Goal: Task Accomplishment & Management: Manage account settings

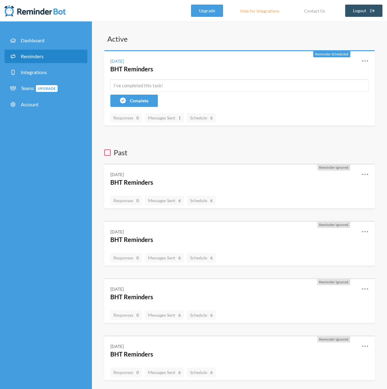
click at [34, 51] on link "Reminders" at bounding box center [46, 56] width 83 height 13
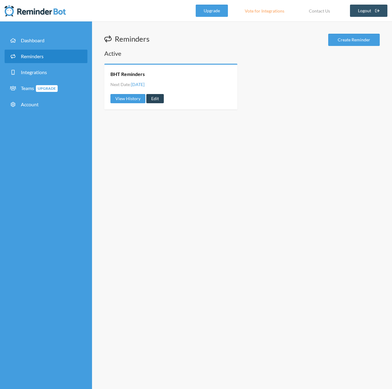
click at [155, 98] on link "Edit" at bounding box center [154, 98] width 17 height 9
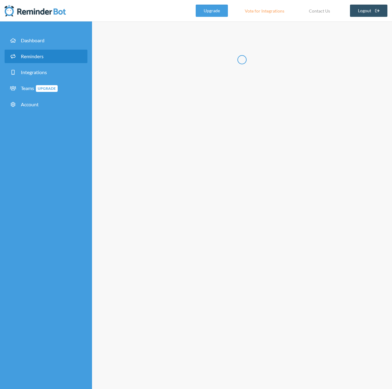
radio input "false"
radio input "true"
type input "BHT Reminders"
checkbox input "true"
checkbox input "false"
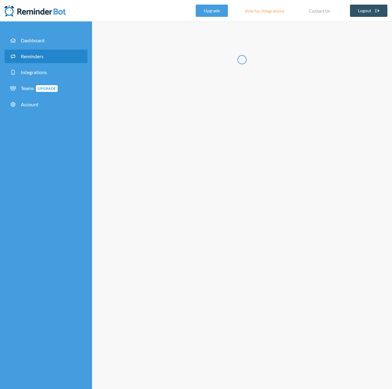
select select "08:00:00"
select select "09:00:00"
select select "12:00:00"
select select "13:00:00"
select select "14:00:00"
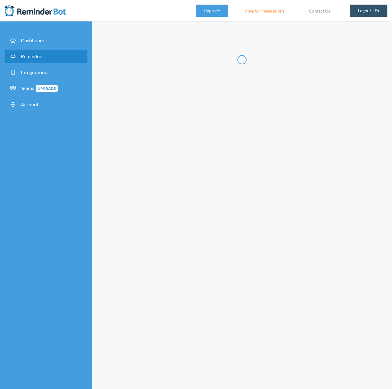
select select "15:00:00"
select select "16:00:00"
select select "17:00:00"
select select "18:00:00"
select select "19:00:00"
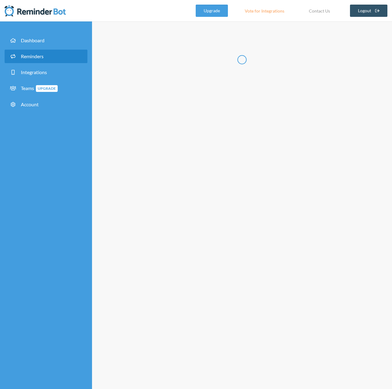
select select "18:15:00"
select select "18:30:00"
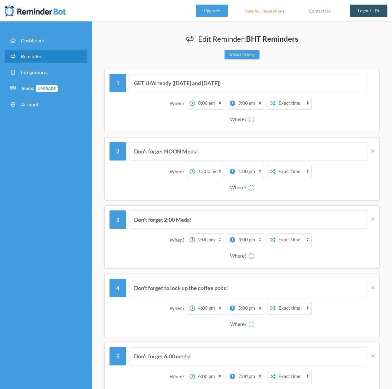
select select "spaces/AAQAw1jTH9E"
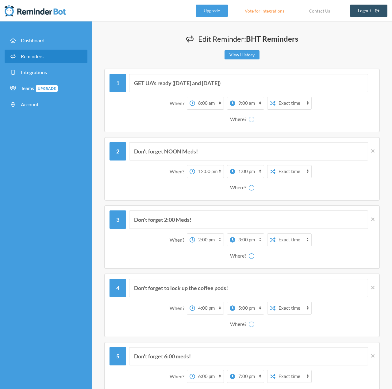
select select "spaces/AAQAw1jTH9E"
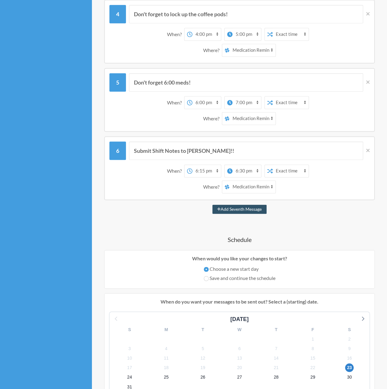
scroll to position [337, 0]
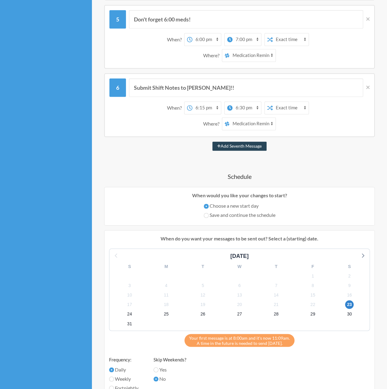
click at [237, 144] on button "Add Seventh Message" at bounding box center [239, 146] width 54 height 9
select select "19:15:00"
select select "20:15:00"
select select "spaces/AAQAw1jTH9E"
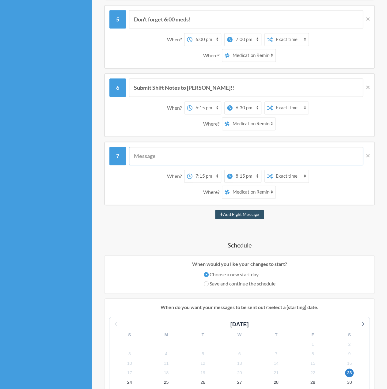
click at [176, 157] on input "text" at bounding box center [246, 156] width 234 height 18
type input "Turn the fountain off"
click at [205, 177] on select "12:00 am 12:15 am 12:30 am 12:45 am 1:00 am 1:15 am 1:30 am 1:45 am 2:00 am 2:1…" at bounding box center [206, 176] width 29 height 12
select select "22:00:00"
click at [192, 170] on select "12:00 am 12:15 am 12:30 am 12:45 am 1:00 am 1:15 am 1:30 am 1:45 am 2:00 am 2:1…" at bounding box center [206, 176] width 29 height 12
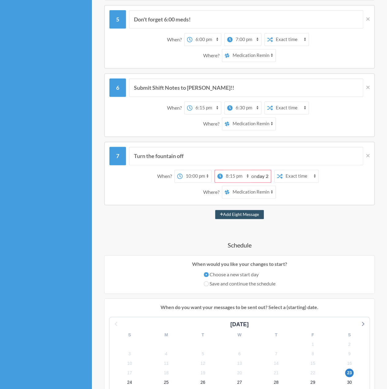
click at [247, 193] on select "Amber Yanez A team Medication Reminders from Mr. Botty" at bounding box center [253, 192] width 46 height 12
click at [230, 186] on select "Amber Yanez A team Medication Reminders from Mr. Botty" at bounding box center [253, 192] width 46 height 12
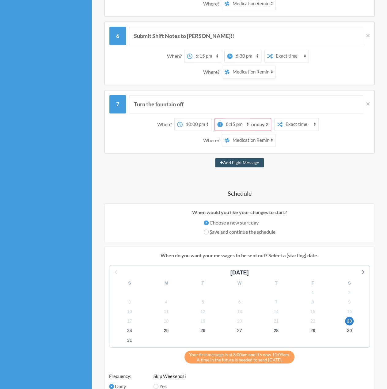
scroll to position [398, 0]
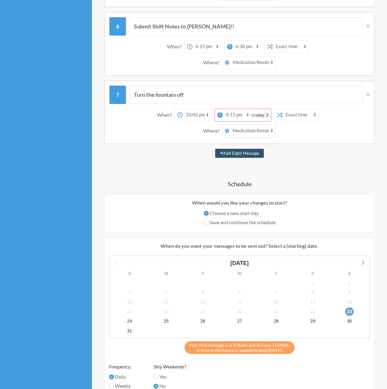
click at [349, 312] on span "23" at bounding box center [349, 311] width 9 height 9
click at [205, 223] on input "Save and continue the schedule" at bounding box center [206, 222] width 5 height 5
radio input "true"
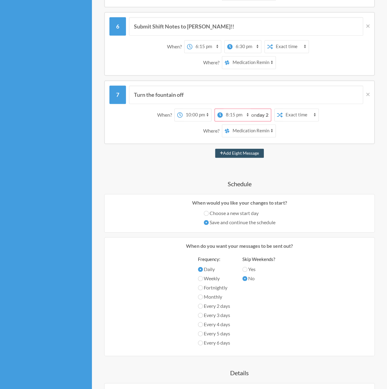
click at [258, 113] on strong "day 2" at bounding box center [263, 115] width 12 height 6
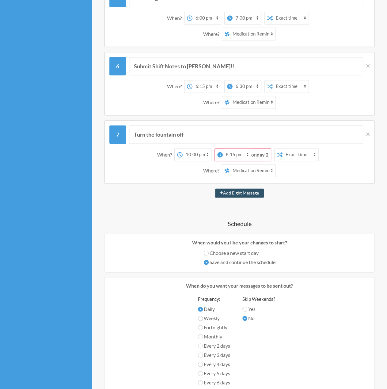
scroll to position [357, 0]
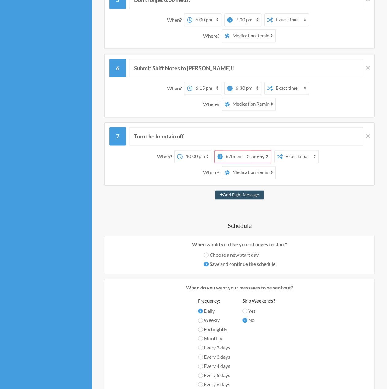
click at [223, 157] on select "12:00 am 12:15 am 12:30 am 12:45 am 1:00 am 1:15 am 1:30 am 1:45 am 2:00 am 2:1…" at bounding box center [237, 157] width 29 height 12
select select "22:00:00"
click at [223, 151] on select "12:00 am 12:15 am 12:30 am 12:45 am 1:00 am 1:15 am 1:30 am 1:45 am 2:00 am 2:1…" at bounding box center [237, 157] width 29 height 12
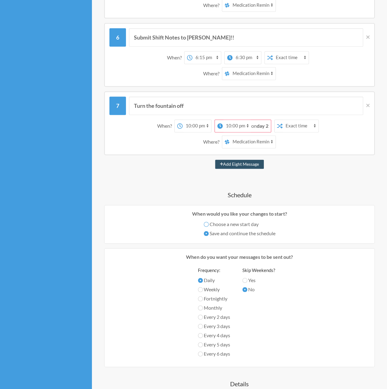
click at [204, 225] on input "Choose a new start day" at bounding box center [206, 224] width 5 height 5
radio input "true"
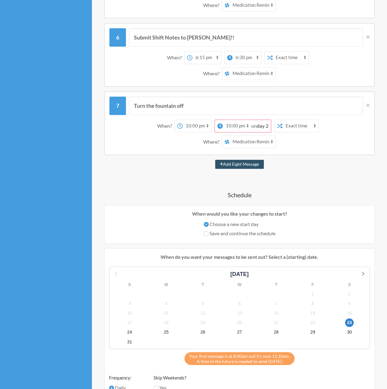
click at [308, 320] on div "22" at bounding box center [313, 323] width 37 height 10
click at [311, 320] on span "22" at bounding box center [313, 322] width 9 height 9
click at [314, 322] on span "22" at bounding box center [313, 322] width 9 height 9
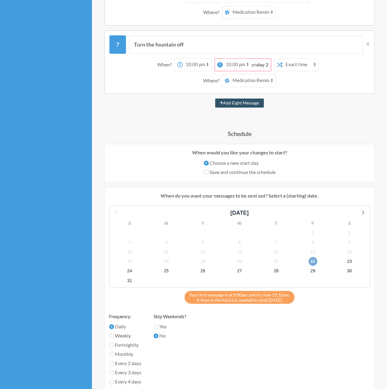
scroll to position [418, 0]
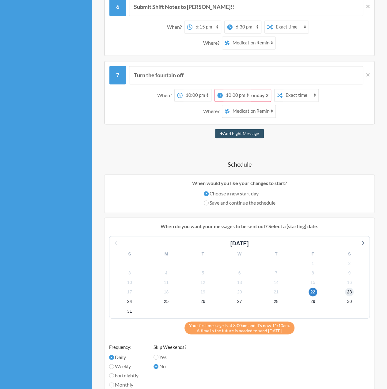
click at [348, 294] on span "23" at bounding box center [349, 292] width 9 height 9
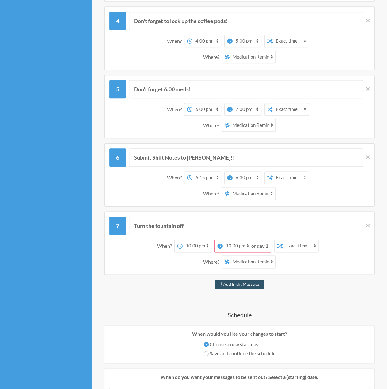
scroll to position [307, 0]
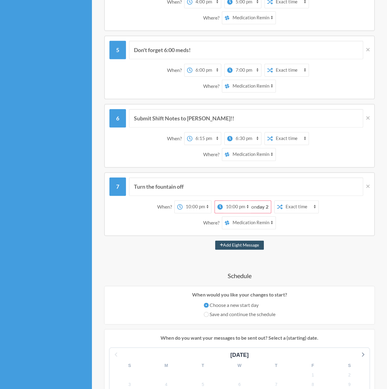
click at [196, 209] on select "12:00 am 12:15 am 12:30 am 12:45 am 1:00 am 1:15 am 1:30 am 1:45 am 2:00 am 2:1…" at bounding box center [197, 207] width 29 height 12
click at [321, 256] on div "GET UA's ready (Monday and Thursday) When? 12:00 am 12:15 am 12:30 am 12:45 am …" at bounding box center [239, 237] width 271 height 951
click at [208, 314] on label "Save and continue the schedule" at bounding box center [240, 314] width 72 height 7
click at [208, 314] on input "Save and continue the schedule" at bounding box center [206, 314] width 5 height 5
radio input "true"
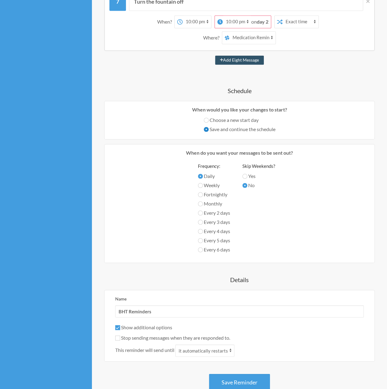
scroll to position [552, 0]
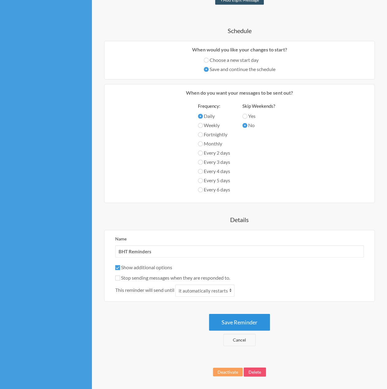
click at [249, 322] on button "Save Reminder" at bounding box center [239, 322] width 61 height 17
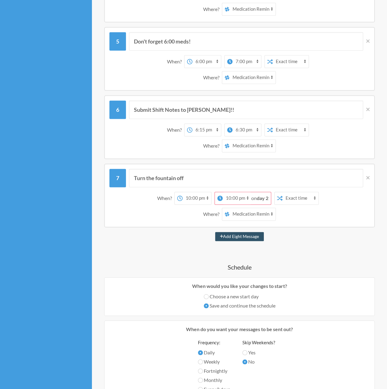
scroll to position [337, 0]
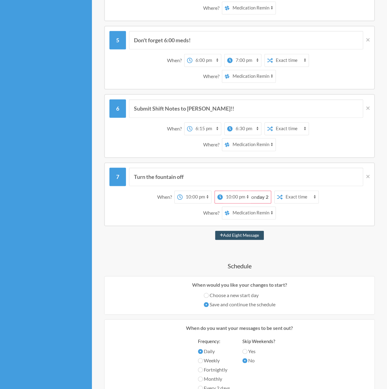
click at [248, 197] on select "12:00 am 12:15 am 12:30 am 12:45 am 1:00 am 1:15 am 1:30 am 1:45 am 2:00 am 2:1…" at bounding box center [237, 197] width 29 height 12
click at [312, 231] on div "Add Eight Message" at bounding box center [239, 235] width 271 height 9
click at [206, 296] on input "Choose a new start day" at bounding box center [206, 295] width 5 height 5
radio input "true"
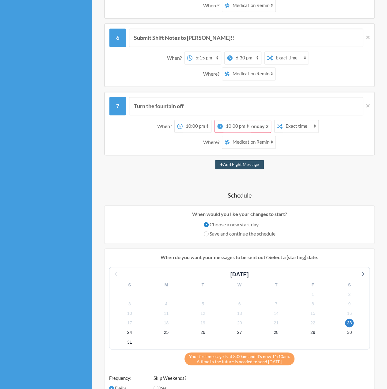
scroll to position [490, 0]
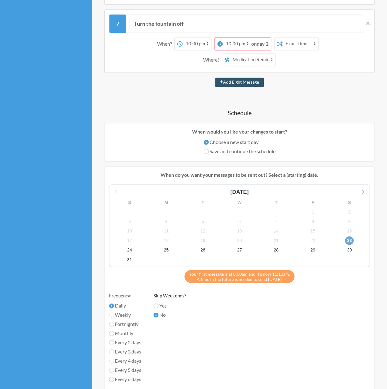
click at [348, 239] on span "23" at bounding box center [349, 240] width 9 height 9
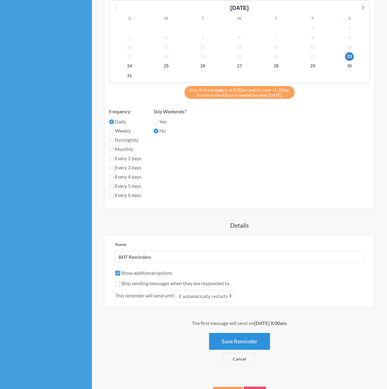
click at [254, 336] on button "Save Reminder" at bounding box center [239, 341] width 61 height 17
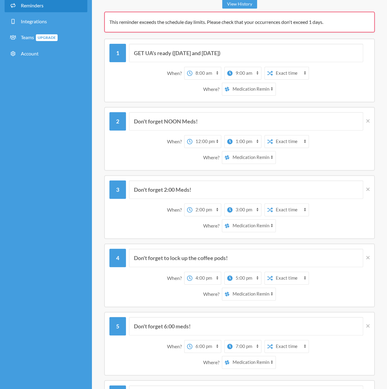
scroll to position [0, 0]
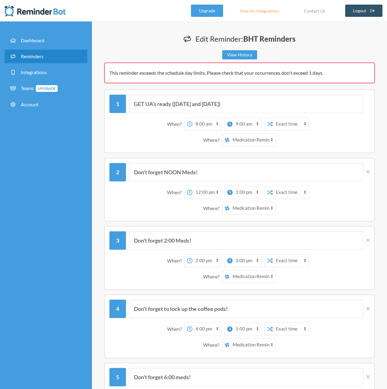
click at [245, 127] on select "12:00 am 12:15 am 12:30 am 12:45 am 1:00 am 1:15 am 1:30 am 1:45 am 2:00 am 2:1…" at bounding box center [247, 124] width 29 height 12
click at [233, 118] on select "12:00 am 12:15 am 12:30 am 12:45 am 1:00 am 1:15 am 1:30 am 1:45 am 2:00 am 2:1…" at bounding box center [247, 124] width 29 height 12
click at [288, 122] on select "Exact time Random time" at bounding box center [291, 124] width 36 height 12
click at [208, 125] on select "12:00 am 12:15 am 12:30 am 12:45 am 1:00 am 1:15 am 1:30 am 1:45 am 2:00 am 2:1…" at bounding box center [206, 124] width 29 height 12
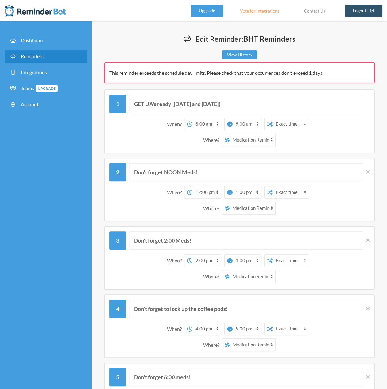
click at [208, 125] on select "12:00 am 12:15 am 12:30 am 12:45 am 1:00 am 1:15 am 1:30 am 1:45 am 2:00 am 2:1…" at bounding box center [206, 124] width 29 height 12
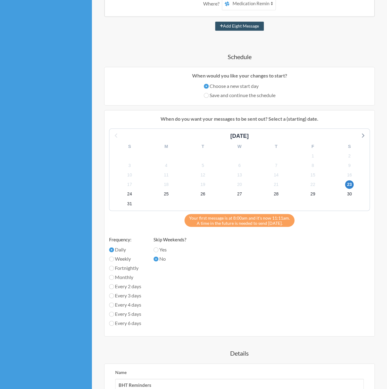
scroll to position [490, 0]
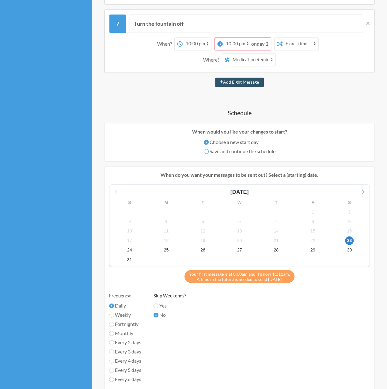
click at [205, 152] on input "Save and continue the schedule" at bounding box center [206, 151] width 5 height 5
radio input "true"
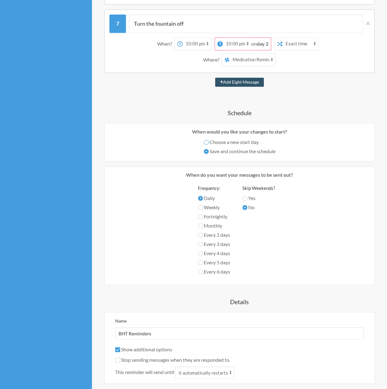
click at [207, 142] on input "Choose a new start day" at bounding box center [206, 142] width 5 height 5
radio input "true"
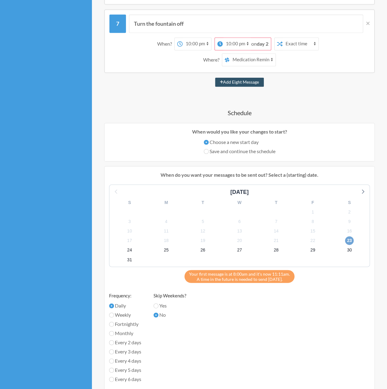
click at [349, 238] on span "23" at bounding box center [349, 240] width 9 height 9
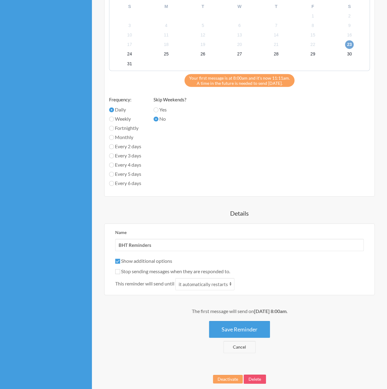
scroll to position [713, 0]
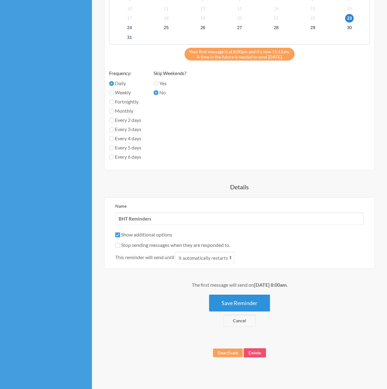
click at [245, 302] on button "Save Reminder" at bounding box center [239, 303] width 61 height 17
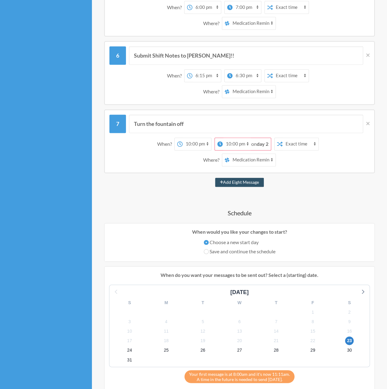
scroll to position [429, 0]
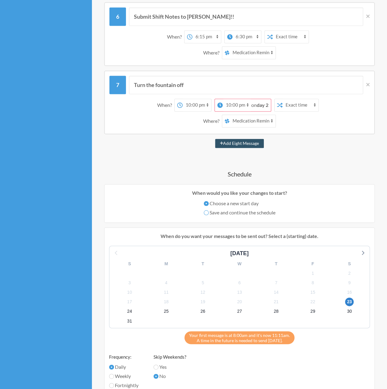
click at [205, 212] on input "Save and continue the schedule" at bounding box center [206, 212] width 5 height 5
radio input "true"
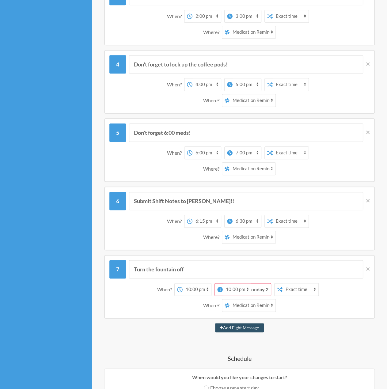
scroll to position [245, 0]
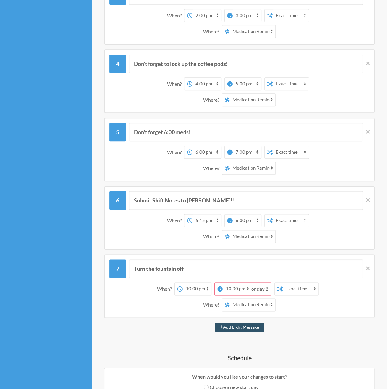
click at [257, 288] on strong "day 2" at bounding box center [263, 289] width 12 height 6
click at [261, 289] on strong "day 2" at bounding box center [263, 289] width 12 height 6
click at [205, 289] on select "12:00 am 12:15 am 12:30 am 12:45 am 1:00 am 1:15 am 1:30 am 1:45 am 2:00 am 2:1…" at bounding box center [197, 289] width 29 height 12
click at [183, 283] on select "12:00 am 12:15 am 12:30 am 12:45 am 1:00 am 1:15 am 1:30 am 1:45 am 2:00 am 2:1…" at bounding box center [197, 289] width 29 height 12
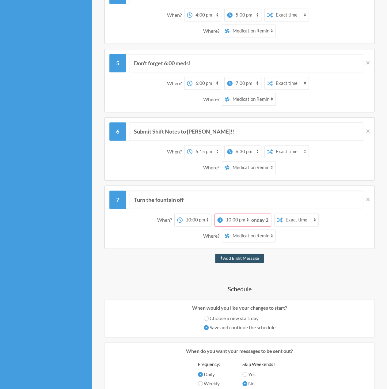
scroll to position [398, 0]
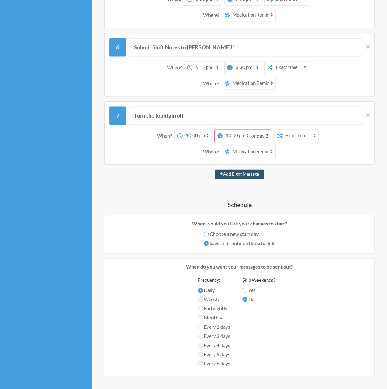
click at [205, 232] on input "Choose a new start day" at bounding box center [206, 234] width 5 height 5
radio input "true"
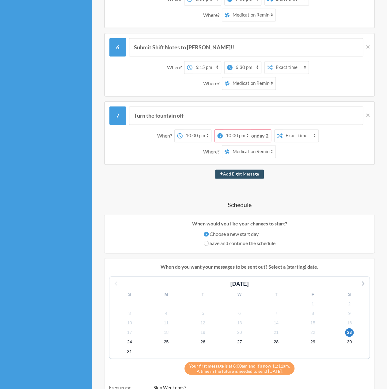
click at [247, 136] on select "12:00 am 12:15 am 12:30 am 12:45 am 1:00 am 1:15 am 1:30 am 1:45 am 2:00 am 2:1…" at bounding box center [237, 136] width 29 height 12
click at [314, 331] on span "22" at bounding box center [313, 332] width 9 height 9
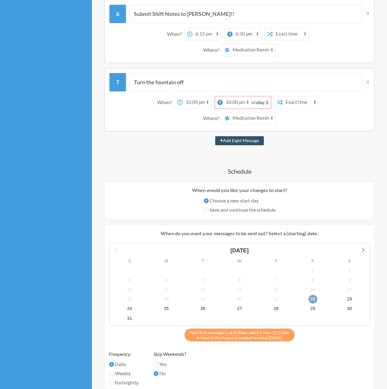
scroll to position [368, 0]
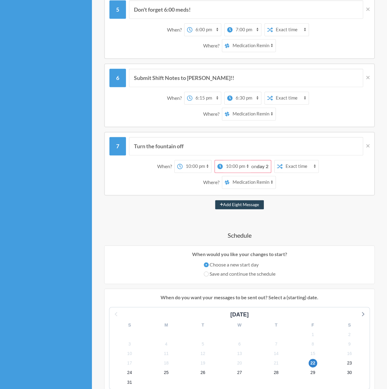
click at [237, 203] on button "Add Eight Message" at bounding box center [239, 204] width 49 height 9
select select "23:00:00"
select select "spaces/AAQAw1jTH9E"
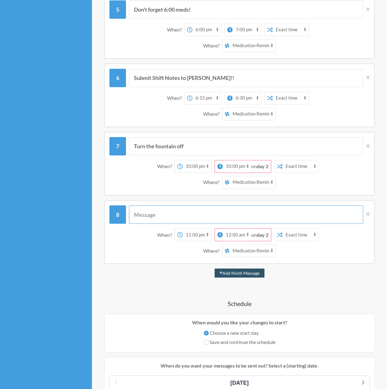
click at [169, 218] on input "text" at bounding box center [246, 214] width 234 height 18
click at [172, 217] on input "text" at bounding box center [246, 214] width 234 height 18
type input "Turn the fountain on"
click at [189, 234] on select "12:00 am 12:15 am 12:30 am 12:45 am 1:00 am 1:15 am 1:30 am 1:45 am 2:00 am 2:1…" at bounding box center [197, 235] width 29 height 12
select select "06:00:00"
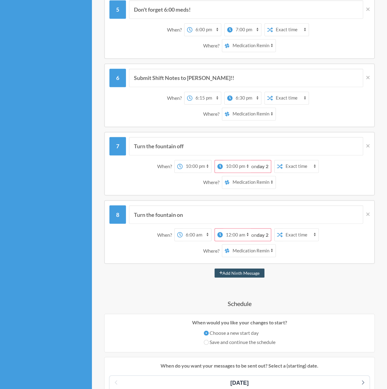
click at [183, 229] on select "12:00 am 12:15 am 12:30 am 12:45 am 1:00 am 1:15 am 1:30 am 1:45 am 2:00 am 2:1…" at bounding box center [197, 235] width 29 height 12
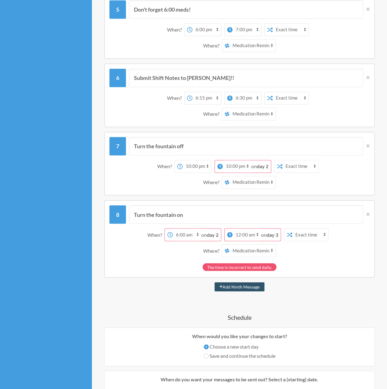
click at [236, 235] on select "12:00 am 12:15 am 12:30 am 12:45 am 1:00 am 1:15 am 1:30 am 1:45 am 2:00 am 2:1…" at bounding box center [247, 235] width 29 height 12
select select "06:00:00"
click at [233, 229] on select "12:00 am 12:15 am 12:30 am 12:45 am 1:00 am 1:15 am 1:30 am 1:45 am 2:00 am 2:1…" at bounding box center [247, 235] width 29 height 12
click at [244, 203] on div "Turn the fountain on When? 12:00 am 12:15 am 12:30 am 12:45 am 1:00 am 1:15 am …" at bounding box center [239, 239] width 271 height 78
click at [305, 208] on input "Turn the fountain on" at bounding box center [246, 214] width 234 height 18
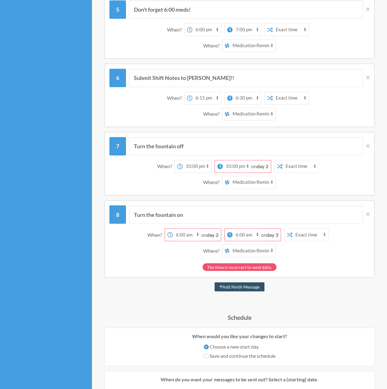
click at [273, 236] on strong "day 3" at bounding box center [273, 235] width 12 height 6
click at [204, 356] on input "Save and continue the schedule" at bounding box center [206, 356] width 5 height 5
radio input "true"
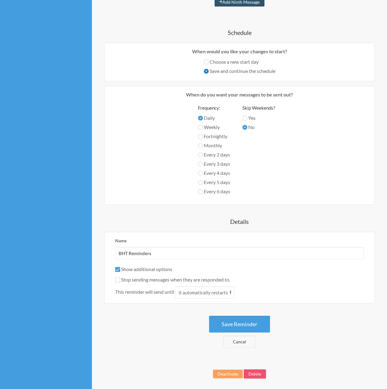
scroll to position [674, 0]
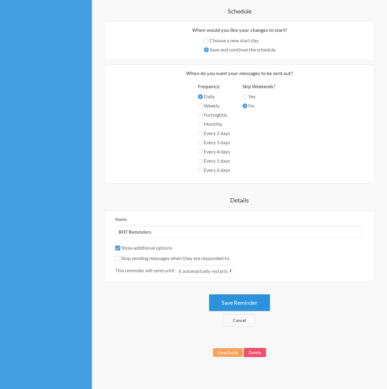
click at [229, 305] on button "Save Reminder" at bounding box center [239, 303] width 61 height 17
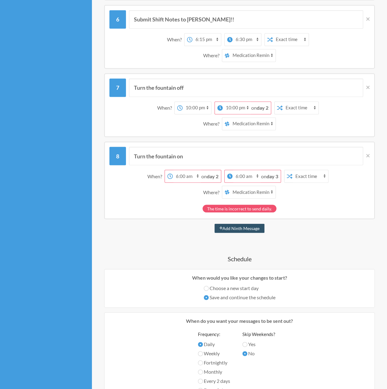
scroll to position [429, 0]
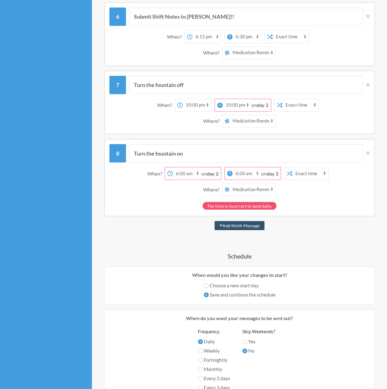
click at [206, 173] on span "on day 2" at bounding box center [209, 173] width 17 height 6
click at [206, 286] on input "Choose a new start day" at bounding box center [206, 285] width 5 height 5
radio input "true"
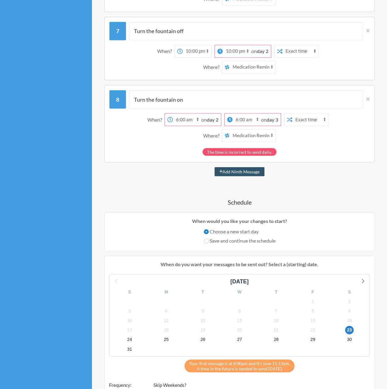
scroll to position [552, 0]
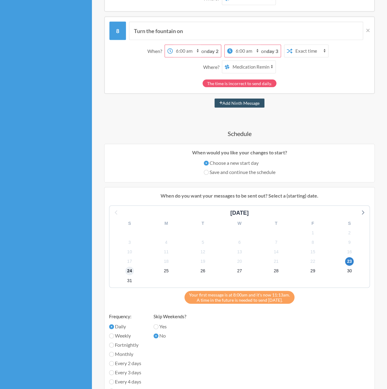
click at [129, 271] on span "24" at bounding box center [129, 271] width 9 height 9
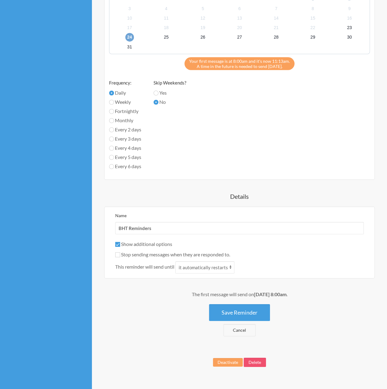
scroll to position [795, 0]
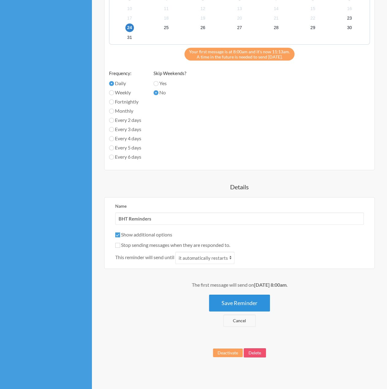
click at [231, 301] on button "Save Reminder" at bounding box center [239, 303] width 61 height 17
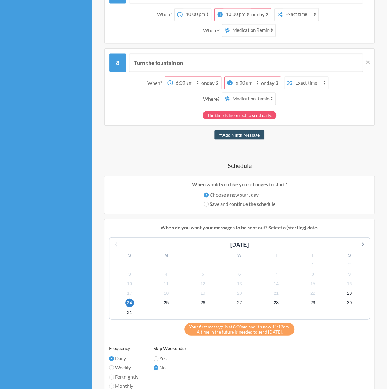
scroll to position [521, 0]
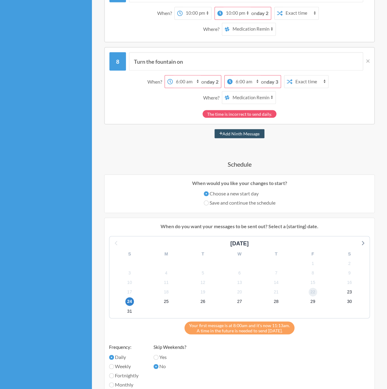
click at [315, 293] on span "22" at bounding box center [313, 292] width 9 height 9
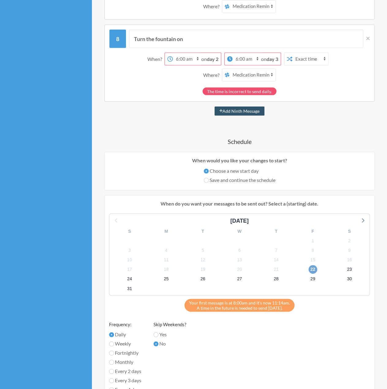
scroll to position [488, 0]
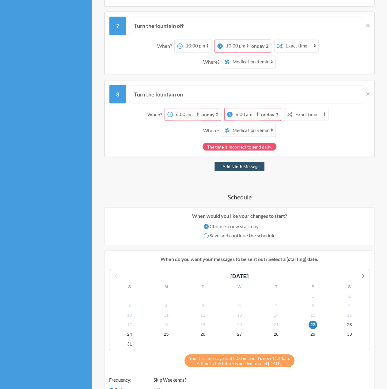
click at [205, 234] on input "Save and continue the schedule" at bounding box center [206, 235] width 5 height 5
radio input "true"
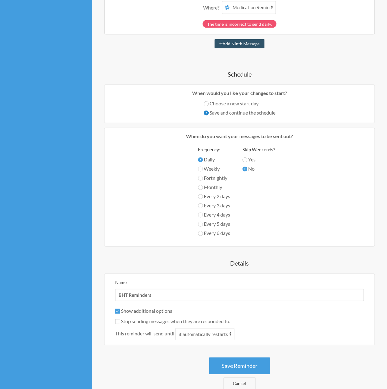
scroll to position [674, 0]
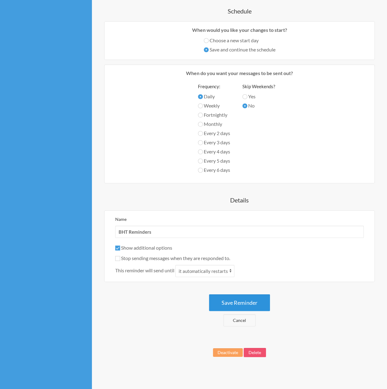
click at [239, 297] on button "Save Reminder" at bounding box center [239, 303] width 61 height 17
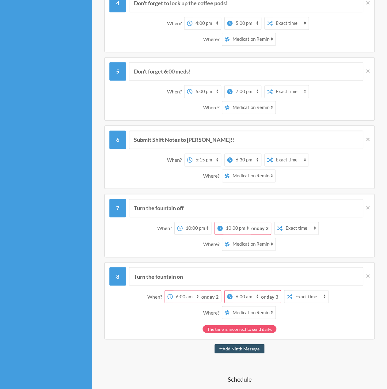
scroll to position [307, 0]
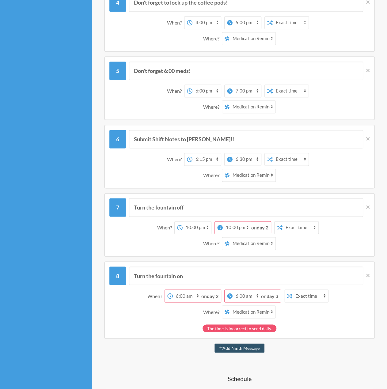
click at [290, 228] on select "Exact time Random time" at bounding box center [301, 228] width 36 height 12
click at [250, 229] on select "12:00 am 12:15 am 12:30 am 12:45 am 1:00 am 1:15 am 1:30 am 1:45 am 2:00 am 2:1…" at bounding box center [237, 228] width 29 height 12
click at [165, 245] on div "Where? Amber Yanez A team Medication Reminders from Mr. Botty" at bounding box center [239, 243] width 254 height 13
click at [265, 226] on strong "day 2" at bounding box center [263, 228] width 12 height 6
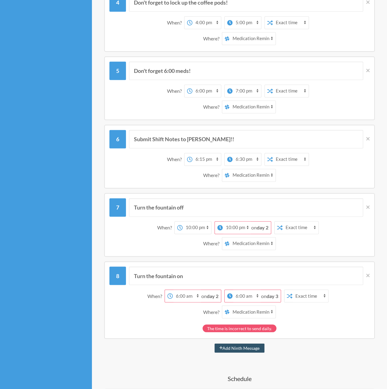
click at [270, 296] on strong "day 3" at bounding box center [273, 296] width 12 height 6
click at [243, 293] on select "12:00 am 12:15 am 12:30 am 12:45 am 1:00 am 1:15 am 1:30 am 1:45 am 2:00 am 2:1…" at bounding box center [247, 296] width 29 height 12
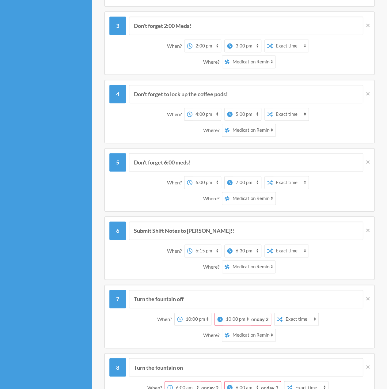
scroll to position [337, 0]
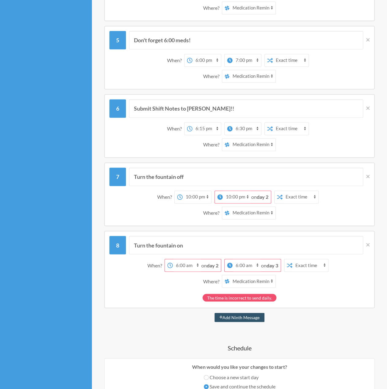
click at [252, 283] on select "Amber Yanez A team Medication Reminders from Mr. Botty" at bounding box center [253, 281] width 46 height 12
click at [230, 275] on select "Amber Yanez A team Medication Reminders from Mr. Botty" at bounding box center [253, 281] width 46 height 12
click at [256, 280] on select "Amber Yanez A team Medication Reminders from Mr. Botty" at bounding box center [253, 281] width 46 height 12
select select "spaces/AAQAw1jTH9E"
click at [230, 275] on select "Amber Yanez A team Medication Reminders from Mr. Botty" at bounding box center [253, 281] width 46 height 12
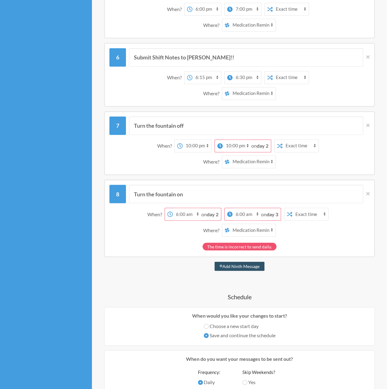
scroll to position [490, 0]
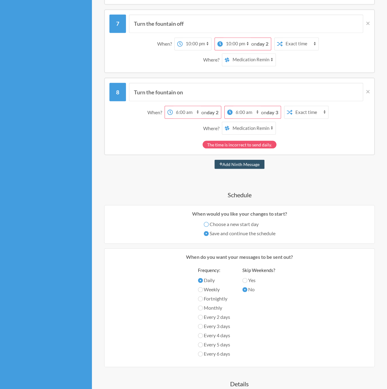
click at [206, 223] on input "Choose a new start day" at bounding box center [206, 224] width 5 height 5
radio input "true"
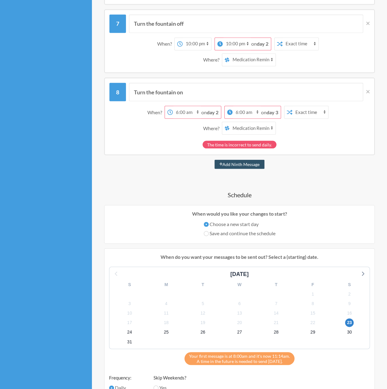
click at [161, 331] on div "25" at bounding box center [166, 332] width 37 height 10
click at [165, 331] on span "25" at bounding box center [166, 332] width 9 height 9
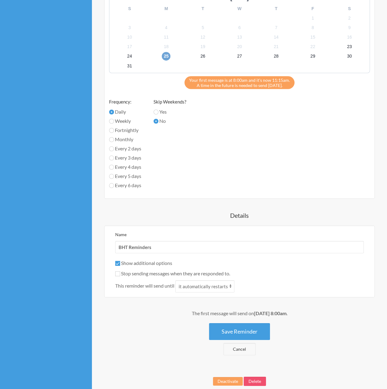
scroll to position [795, 0]
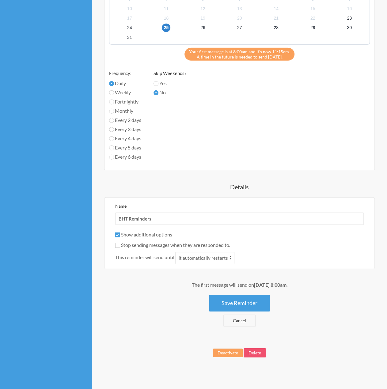
click at [222, 307] on button "Save Reminder" at bounding box center [239, 303] width 61 height 17
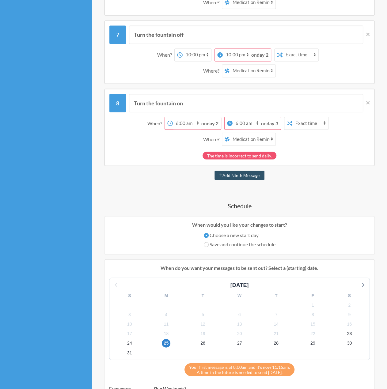
scroll to position [490, 0]
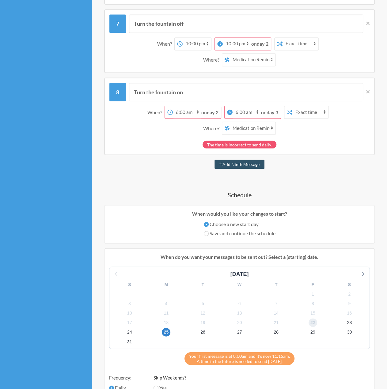
click at [316, 320] on span "22" at bounding box center [313, 322] width 9 height 9
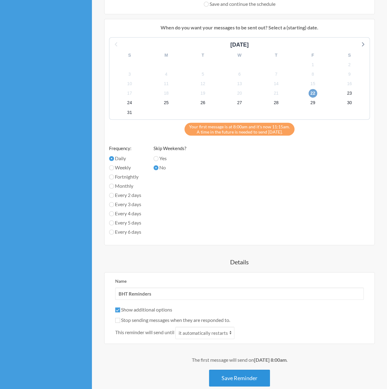
scroll to position [766, 0]
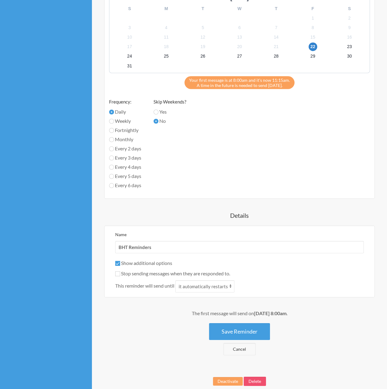
click at [233, 330] on button "Save Reminder" at bounding box center [239, 331] width 61 height 17
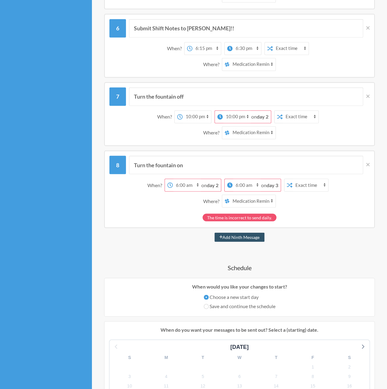
scroll to position [429, 0]
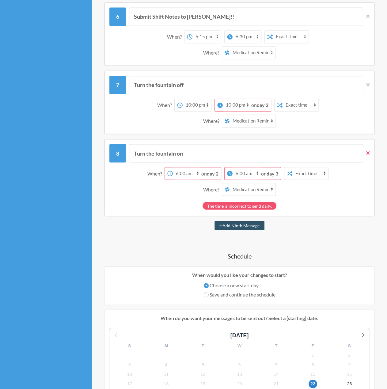
click at [366, 154] on icon at bounding box center [367, 153] width 3 height 6
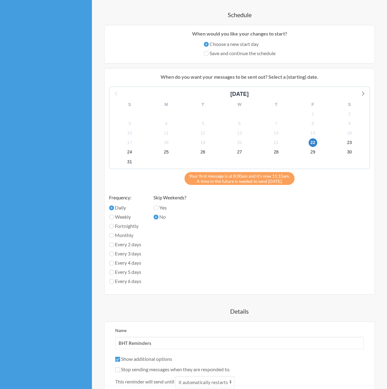
scroll to position [644, 0]
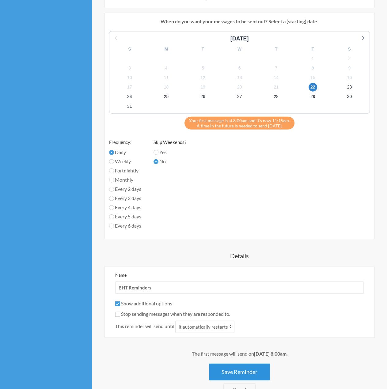
click at [245, 368] on button "Save Reminder" at bounding box center [239, 372] width 61 height 17
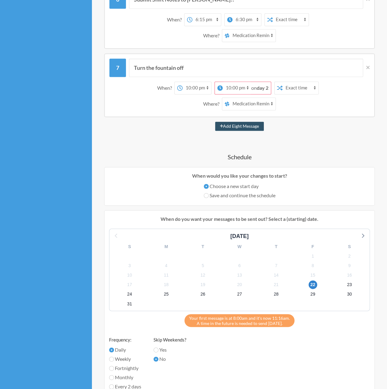
scroll to position [521, 0]
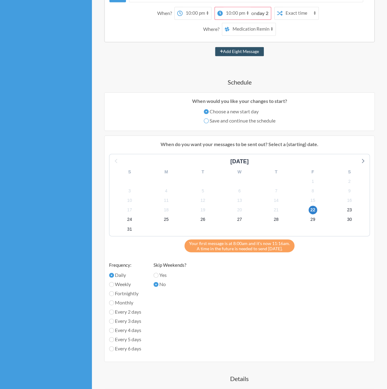
click at [207, 121] on input "Save and continue the schedule" at bounding box center [206, 120] width 5 height 5
radio input "true"
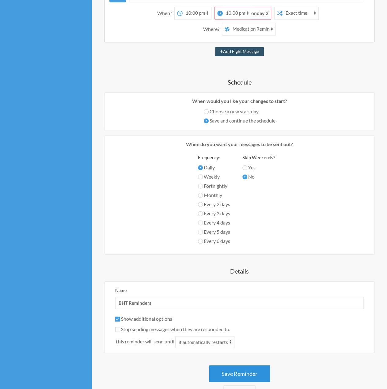
click at [252, 374] on button "Save Reminder" at bounding box center [239, 373] width 61 height 17
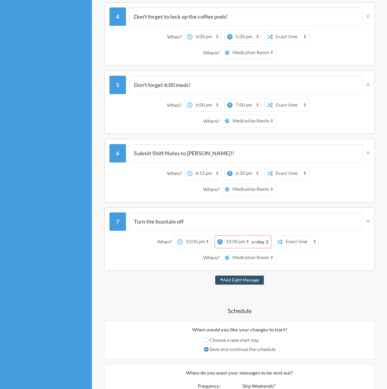
scroll to position [337, 0]
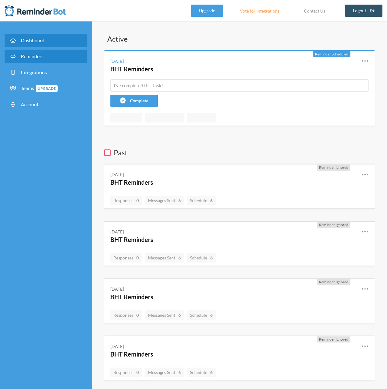
click at [40, 53] on span "Reminders" at bounding box center [32, 56] width 23 height 6
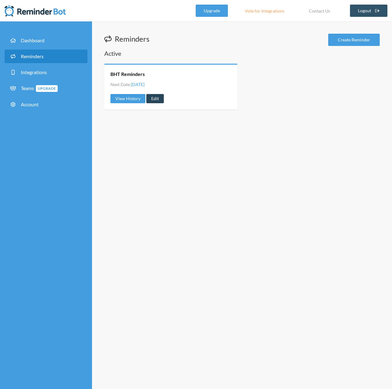
click at [150, 96] on link "Edit" at bounding box center [154, 98] width 17 height 9
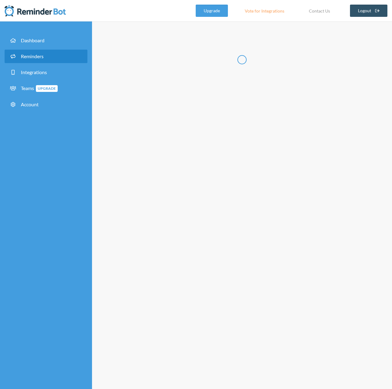
radio input "false"
radio input "true"
type input "BHT Reminders"
checkbox input "true"
checkbox input "false"
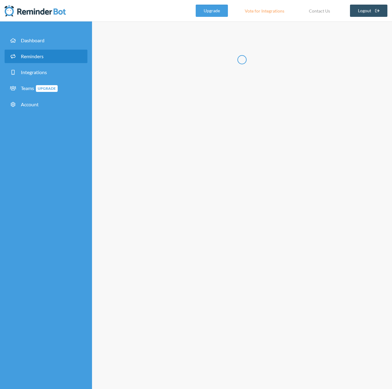
select select "08:00:00"
select select "09:00:00"
select select "spaces/AAQAw1jTH9E"
select select "12:00:00"
select select "13:00:00"
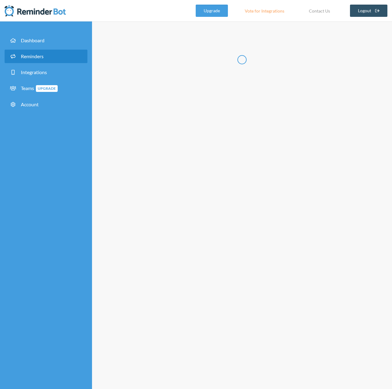
select select "spaces/AAQAw1jTH9E"
select select "14:00:00"
select select "15:00:00"
select select "spaces/AAQAw1jTH9E"
select select "16:00:00"
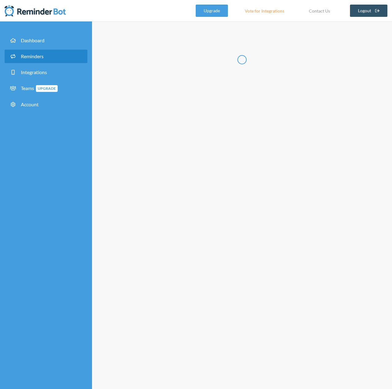
select select "17:00:00"
select select "spaces/AAQAw1jTH9E"
select select "18:00:00"
select select "19:00:00"
select select "spaces/AAQAw1jTH9E"
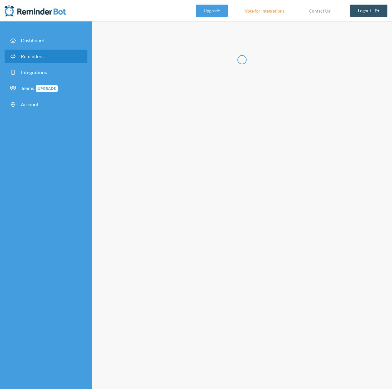
select select "18:15:00"
select select "18:30:00"
select select "spaces/AAQAw1jTH9E"
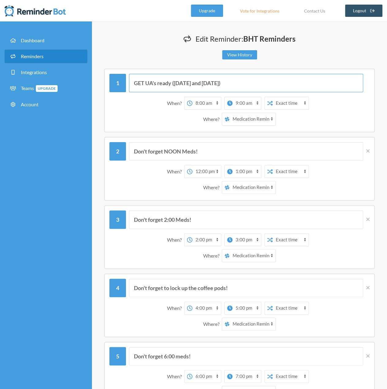
click at [242, 82] on input "GET UA's ready ([DATE] and [DATE])" at bounding box center [246, 83] width 234 height 18
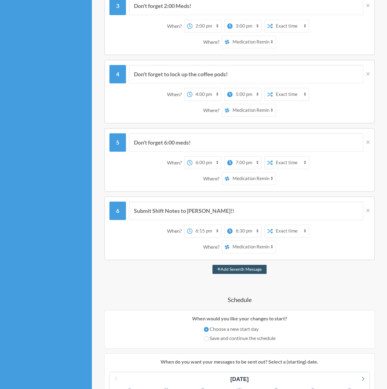
scroll to position [245, 0]
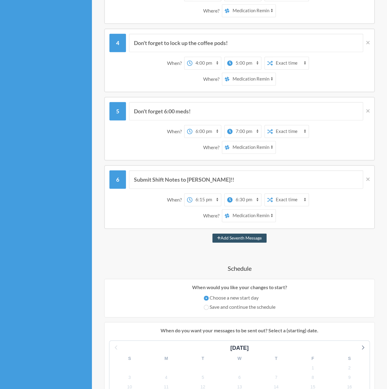
type input "GET UA's ready ([DATE] and [DATE]) *** ALSO TURN ON FOUNTAIN"
click at [226, 180] on input "Submit Shift Notes to [PERSON_NAME]!!" at bounding box center [246, 179] width 234 height 18
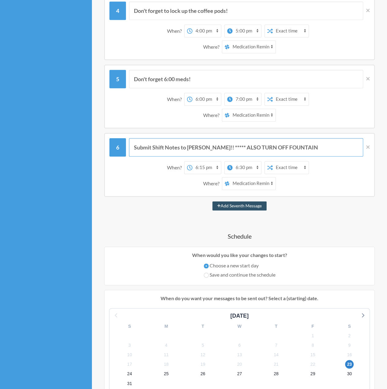
scroll to position [337, 0]
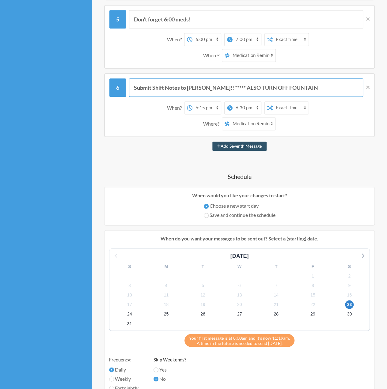
type input "Submit Shift Notes to [PERSON_NAME]!! ***** ALSO TURN OFF FOUNTAIN"
click at [208, 213] on label "Save and continue the schedule" at bounding box center [240, 215] width 72 height 7
click at [208, 213] on input "Save and continue the schedule" at bounding box center [206, 215] width 5 height 5
radio input "true"
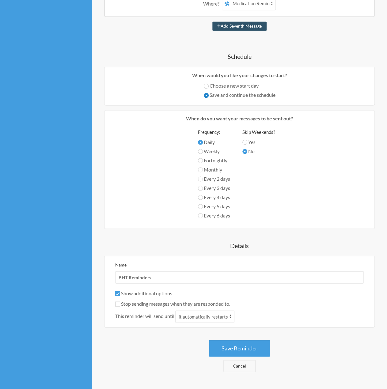
scroll to position [503, 0]
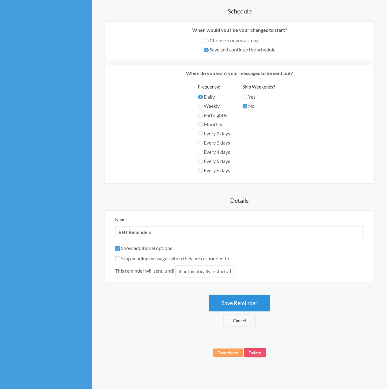
click at [245, 303] on button "Save Reminder" at bounding box center [239, 303] width 61 height 17
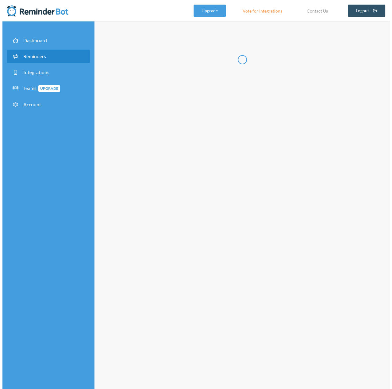
scroll to position [0, 0]
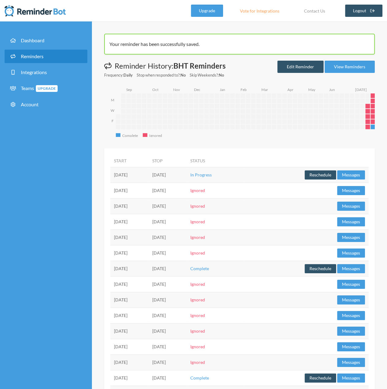
click at [36, 58] on span "Reminders" at bounding box center [32, 56] width 23 height 6
